Goal: Information Seeking & Learning: Learn about a topic

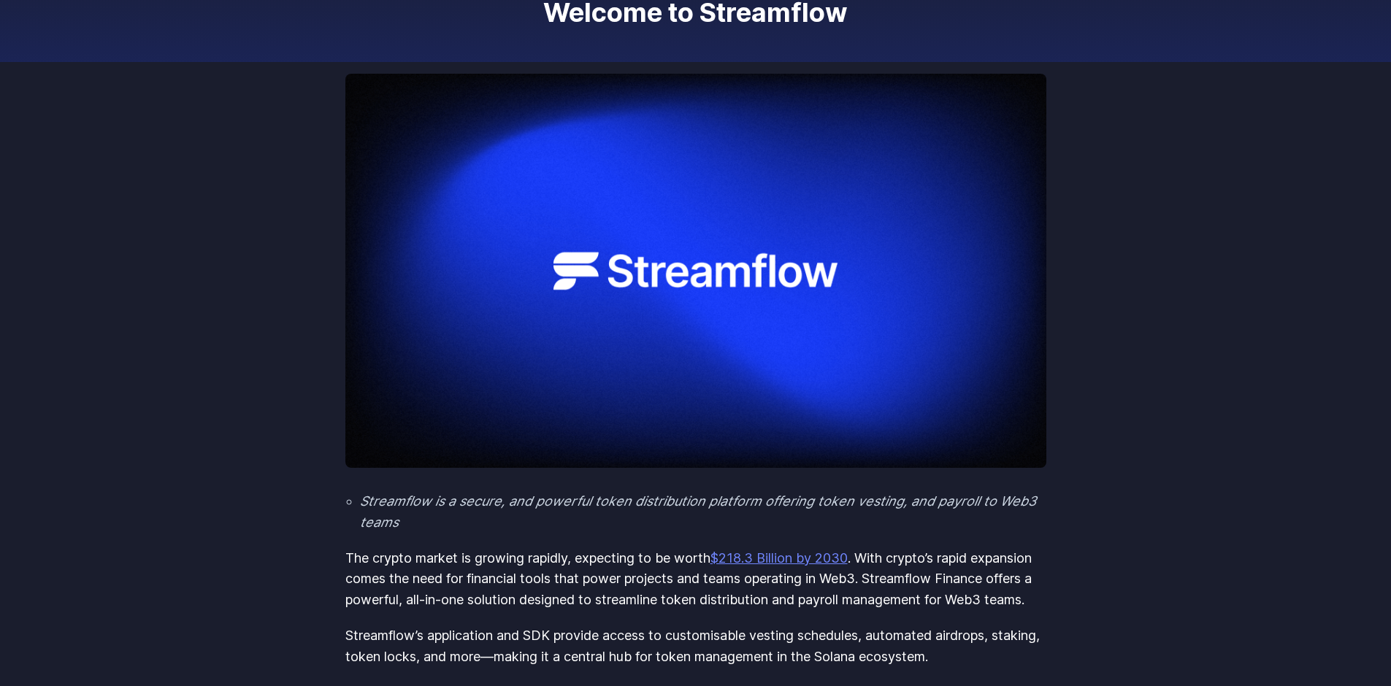
scroll to position [146, 0]
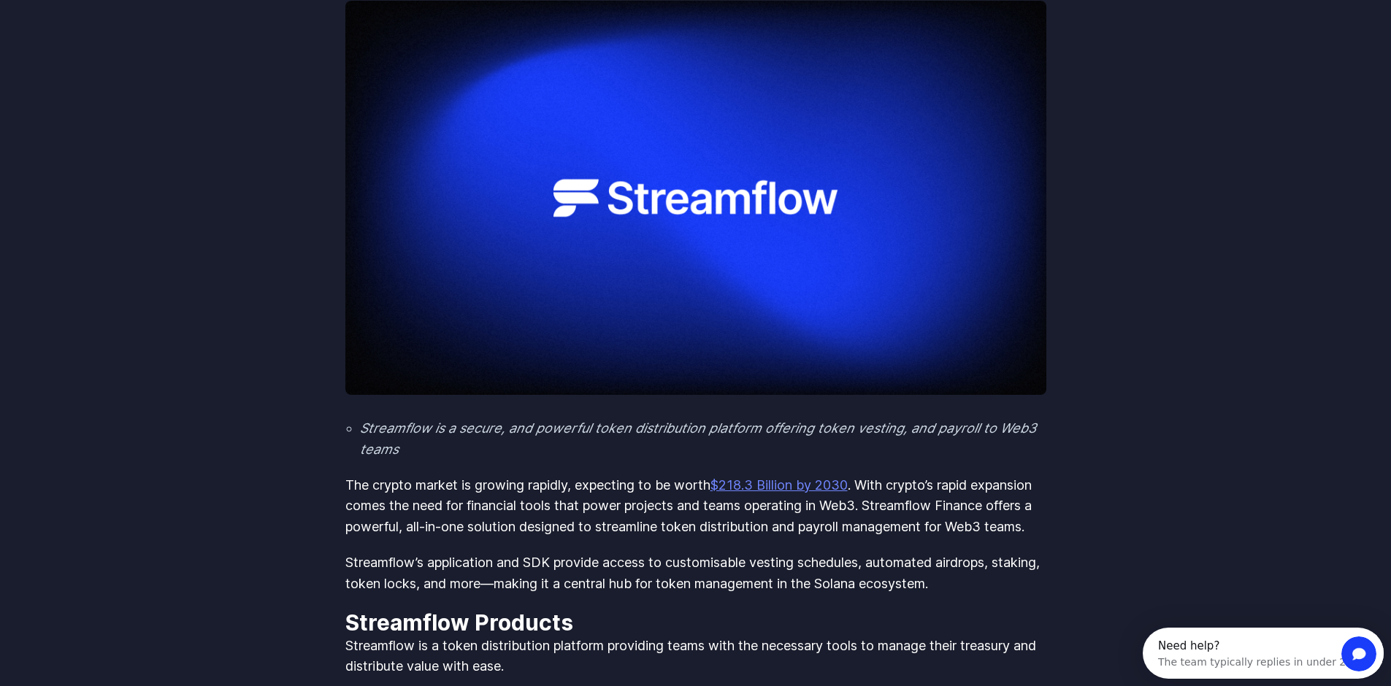
scroll to position [292, 0]
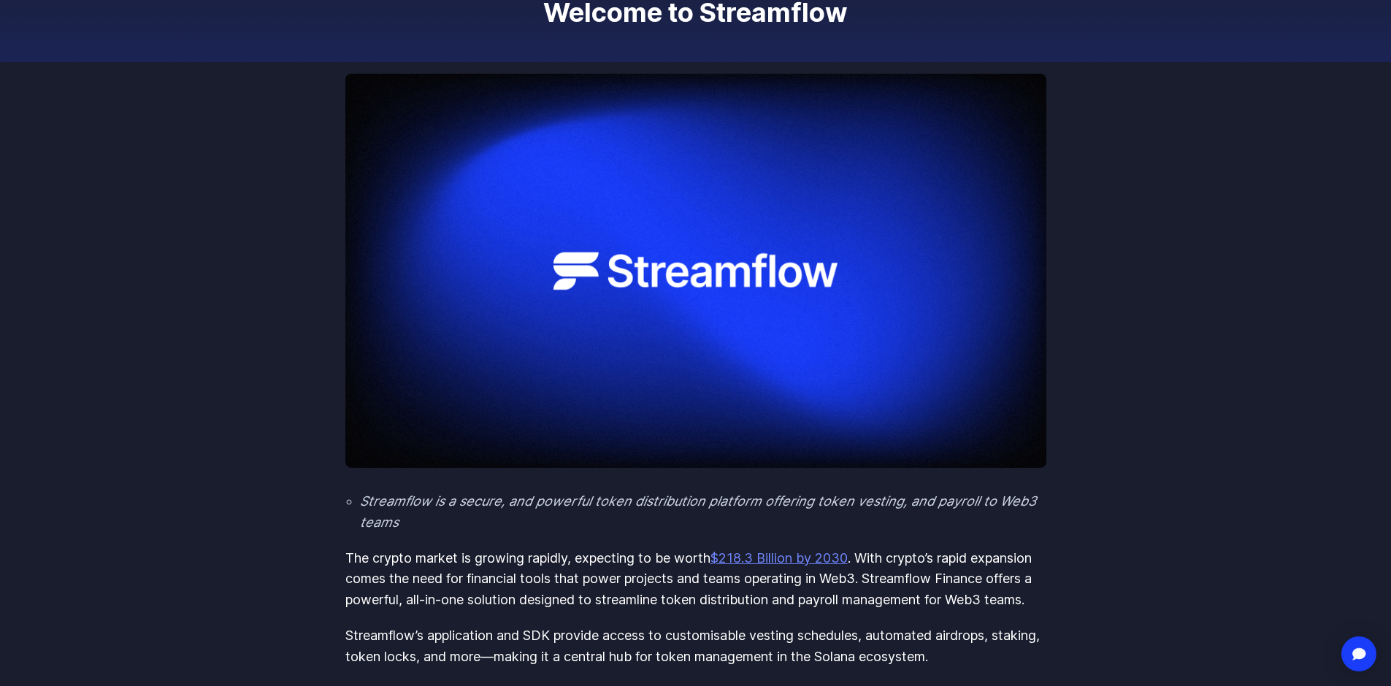
scroll to position [219, 0]
